Goal: Use online tool/utility: Utilize a website feature to perform a specific function

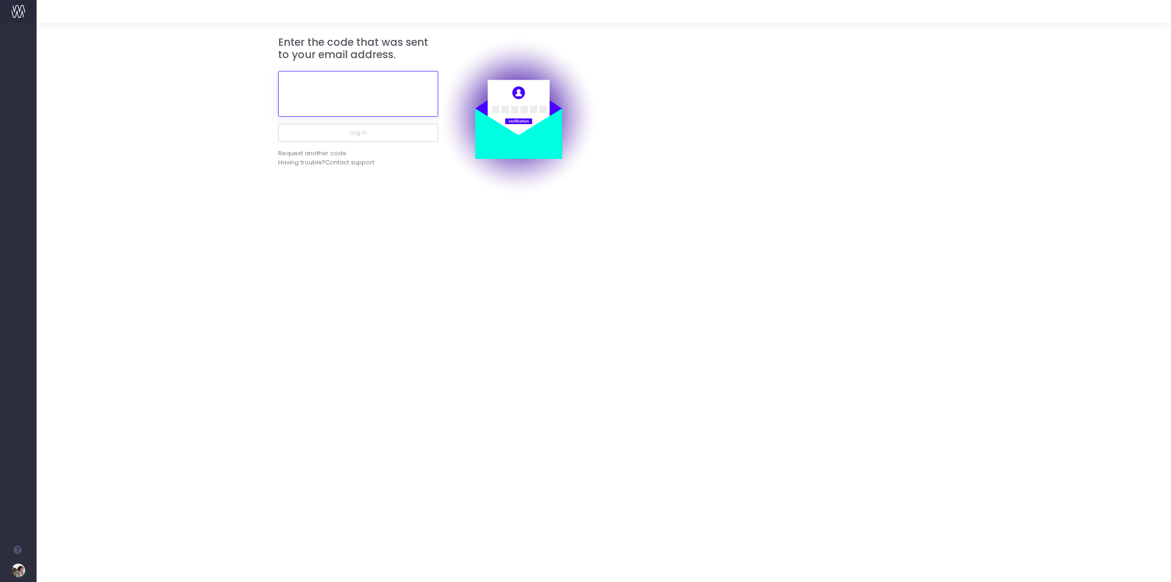
click at [343, 94] on input "text" at bounding box center [358, 94] width 160 height 46
paste input "841126"
type input "841126"
click at [351, 135] on button "Log in" at bounding box center [358, 133] width 160 height 18
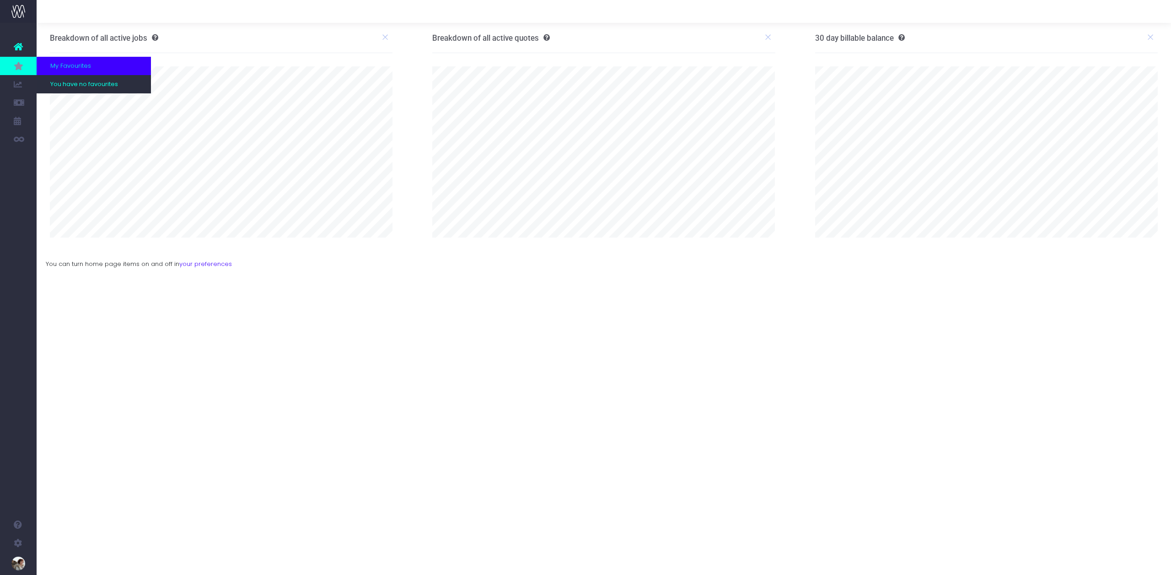
scroll to position [23, 0]
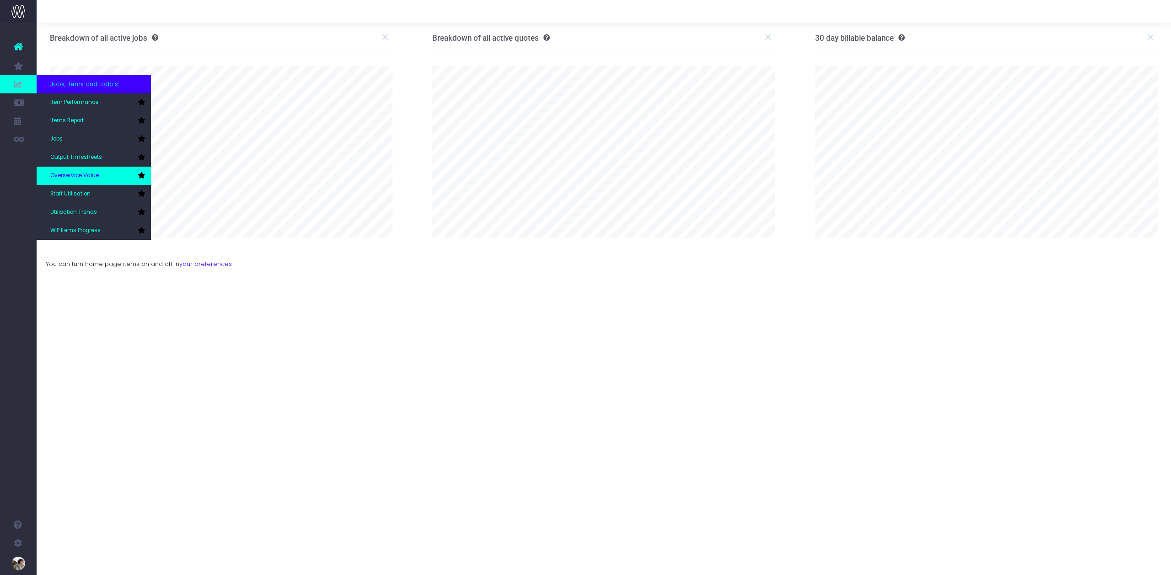
click at [95, 176] on span "Overservice Value" at bounding box center [74, 176] width 49 height 8
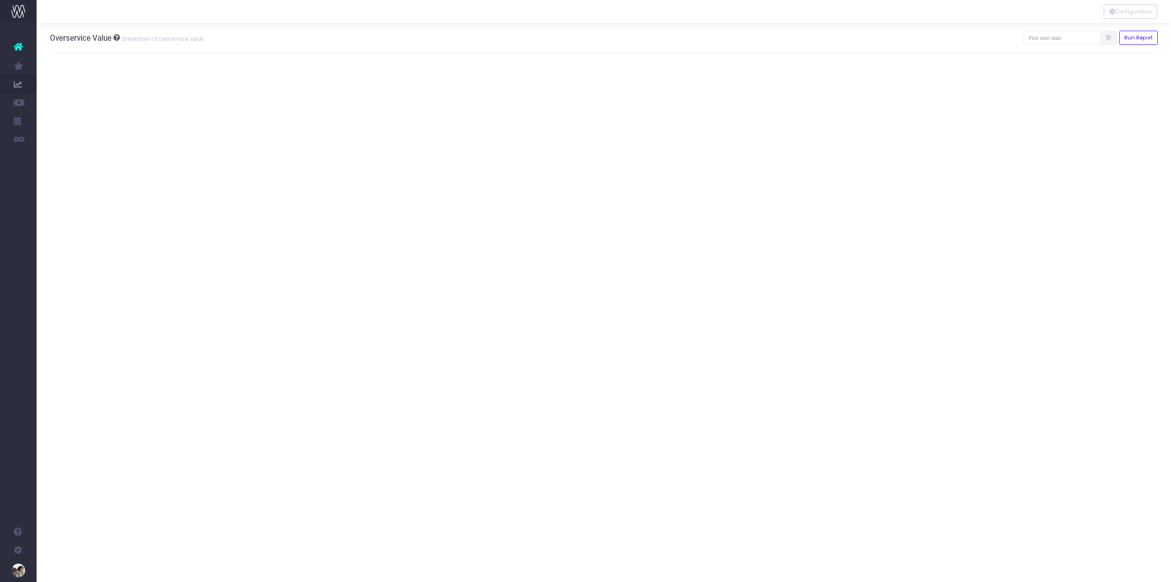
click at [1108, 38] on icon at bounding box center [1109, 38] width 6 height 0
drag, startPoint x: 1050, startPoint y: 49, endPoint x: 1050, endPoint y: 40, distance: 9.6
click at [1050, 49] on div "Run Report" at bounding box center [1091, 38] width 135 height 30
click at [1050, 40] on input "text" at bounding box center [1063, 38] width 78 height 14
click at [1035, 86] on td "25" at bounding box center [1038, 84] width 16 height 14
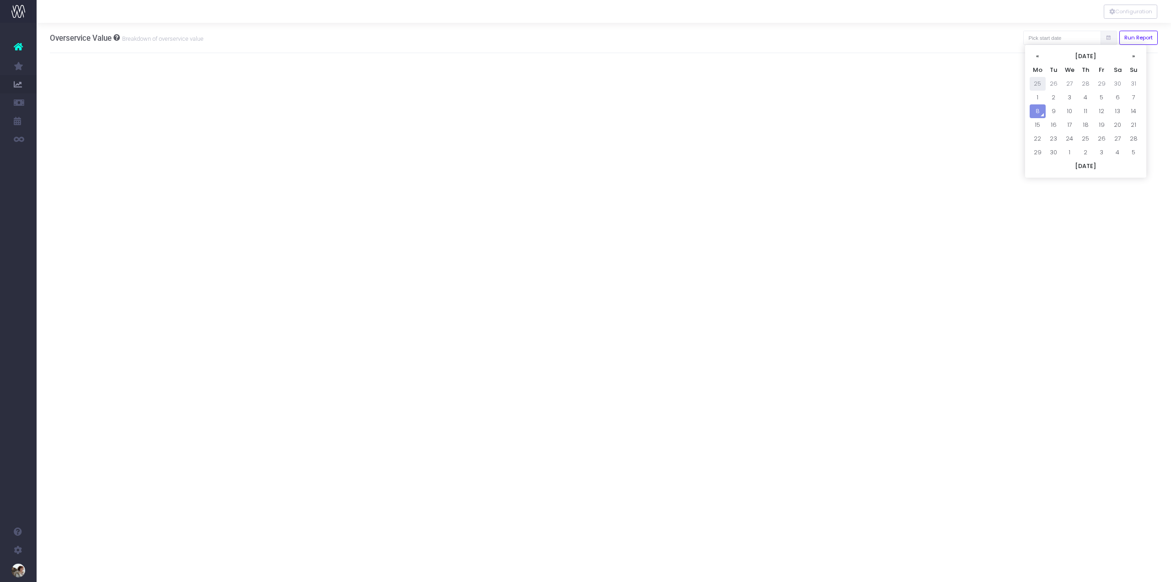
type input "25-08-2025"
click at [1145, 38] on button "Run Report" at bounding box center [1139, 38] width 39 height 14
